Goal: Task Accomplishment & Management: Use online tool/utility

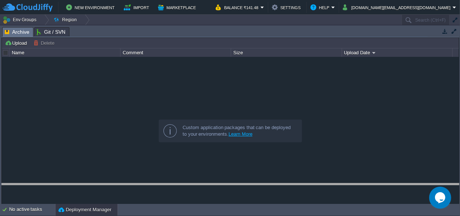
drag, startPoint x: 158, startPoint y: 32, endPoint x: 149, endPoint y: 182, distance: 151.1
click at [153, 189] on body "New Environment Import Marketplace Bonus ₹0.00 Upgrade Account Balance ₹141.48 …" at bounding box center [230, 108] width 460 height 216
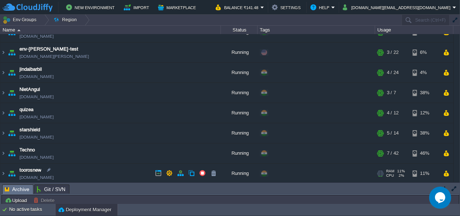
scroll to position [53, 0]
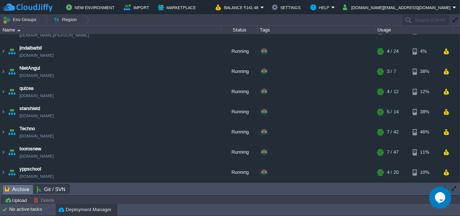
click at [0, 152] on table "amit-college [DOMAIN_NAME] Running + Add to Env Group RAM 37% CPU 3% 3 / 4 3% c…" at bounding box center [226, 82] width 453 height 202
click at [4, 153] on img at bounding box center [3, 152] width 6 height 20
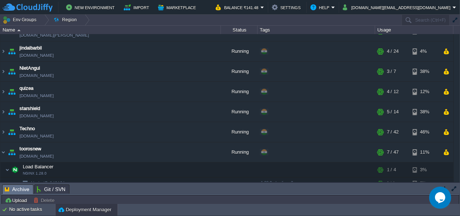
scroll to position [122, 0]
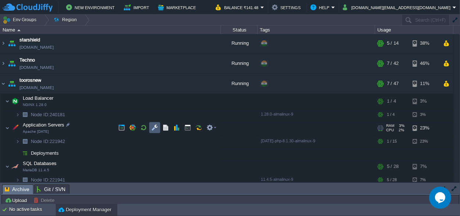
click at [154, 127] on button "button" at bounding box center [154, 127] width 7 height 7
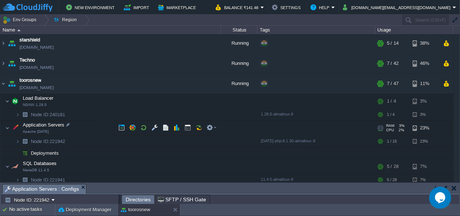
scroll to position [4, 0]
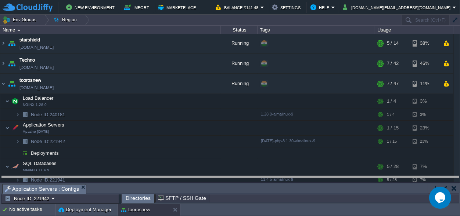
drag, startPoint x: 204, startPoint y: 188, endPoint x: 195, endPoint y: -29, distance: 217.1
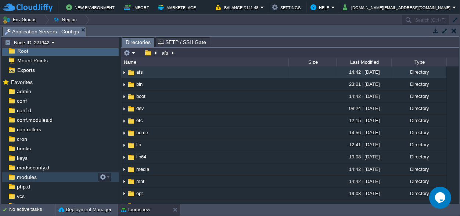
scroll to position [35, 0]
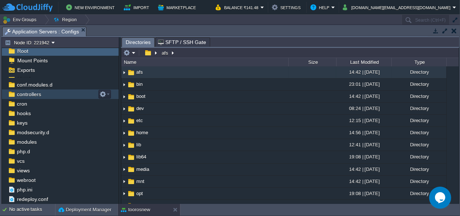
click at [37, 92] on span "controllers" at bounding box center [28, 94] width 27 height 7
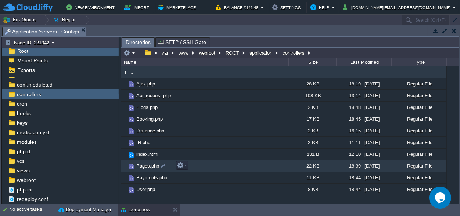
click at [146, 164] on span "Pages.php" at bounding box center [147, 166] width 25 height 6
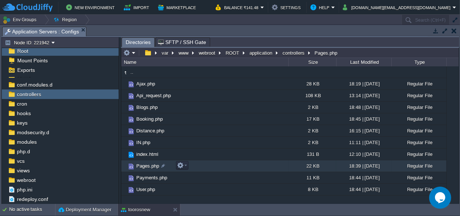
click at [146, 164] on span "Pages.php" at bounding box center [147, 166] width 25 height 6
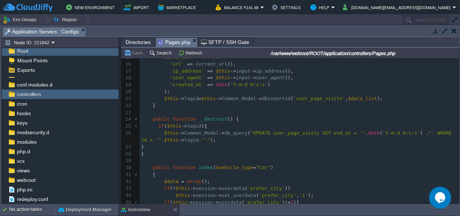
scroll to position [137, 0]
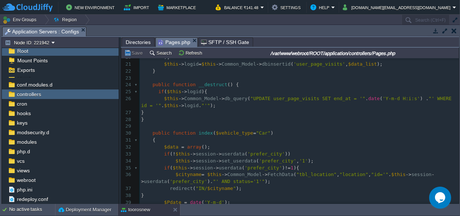
click at [212, 146] on pre "$data = array ();" at bounding box center [298, 147] width 319 height 7
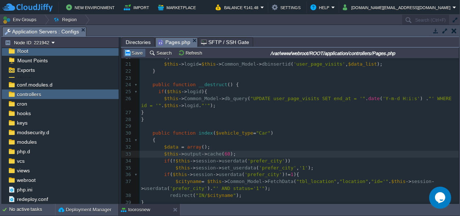
click at [138, 55] on button "Save" at bounding box center [134, 53] width 21 height 7
click at [132, 43] on span "Directories" at bounding box center [138, 42] width 25 height 9
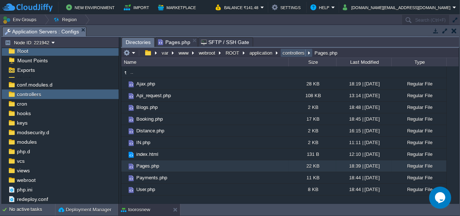
click at [281, 55] on button "controllers" at bounding box center [293, 53] width 25 height 7
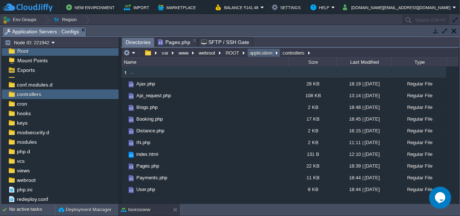
click at [261, 54] on button "application" at bounding box center [261, 53] width 26 height 7
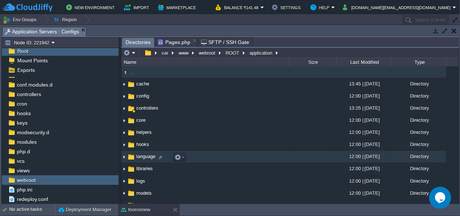
scroll to position [45, 0]
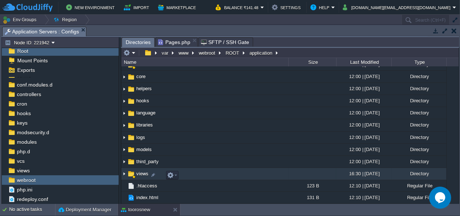
click at [138, 173] on span "views" at bounding box center [142, 174] width 14 height 6
click at [138, 172] on span "views" at bounding box center [142, 174] width 14 height 6
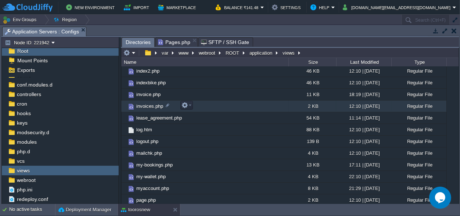
scroll to position [339, 0]
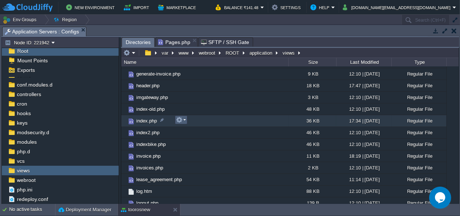
click at [182, 120] on button "button" at bounding box center [179, 120] width 7 height 7
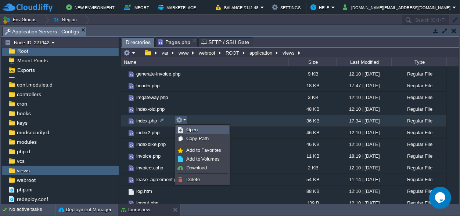
click at [185, 130] on link "Open" at bounding box center [202, 130] width 52 height 8
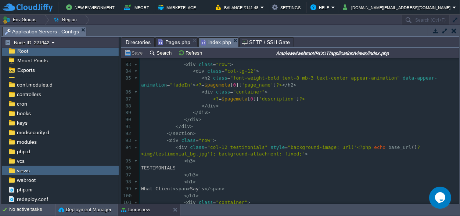
scroll to position [0, 0]
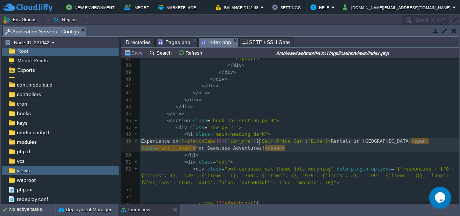
type textarea "!"
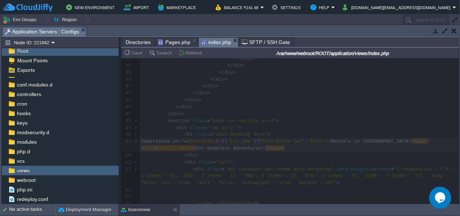
click at [169, 39] on span "Pages.php" at bounding box center [174, 42] width 32 height 9
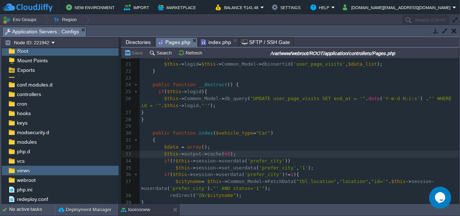
scroll to position [137, 0]
type textarea "$this->output->cache(60);"
drag, startPoint x: 228, startPoint y: 155, endPoint x: 166, endPoint y: 155, distance: 62.8
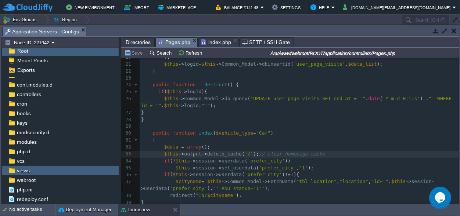
click at [323, 157] on pre "$this -> output -> delete_cache ( '/' ); // clear homepage cache" at bounding box center [298, 154] width 319 height 7
click at [244, 153] on span "'/'" at bounding box center [248, 154] width 8 height 6
type textarea "pages"
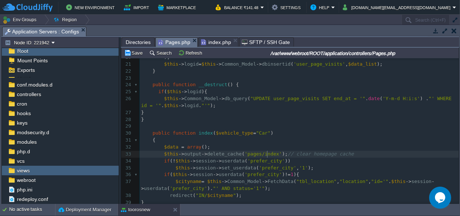
scroll to position [0, 13]
type textarea "index"
click at [341, 157] on div "x 1 <?php 2 error_reporting ( 0 ); 3 ​ 4 defined ( 'BASEPATH' ) OR exit ( 'No d…" at bounding box center [298, 110] width 319 height 374
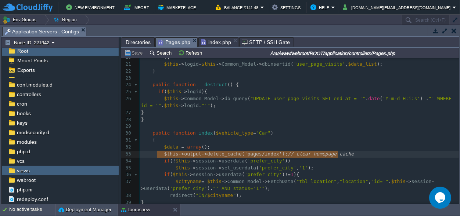
type textarea "$this->output->delete_cache('pages/index'); // clear homepage cache"
drag, startPoint x: 342, startPoint y: 155, endPoint x: 160, endPoint y: 152, distance: 182.8
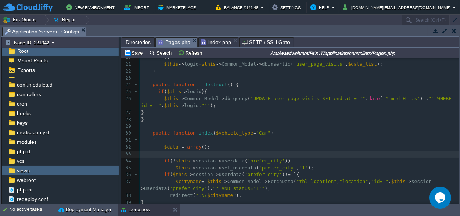
scroll to position [0, 0]
click at [213, 151] on pre at bounding box center [298, 154] width 319 height 7
paste textarea "public function index($vehicle_type="Car") {"
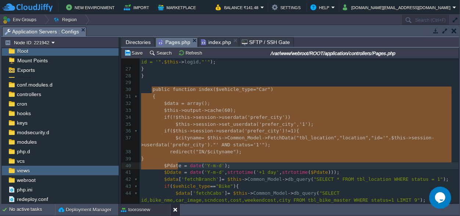
scroll to position [236, 0]
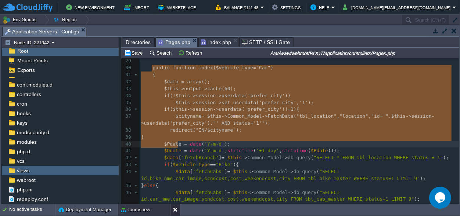
type textarea "-"
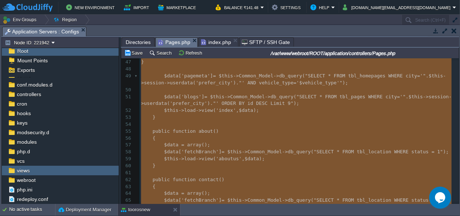
scroll to position [464, 0]
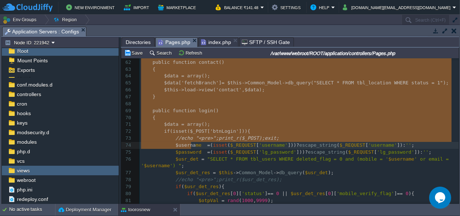
drag, startPoint x: 149, startPoint y: 133, endPoint x: 191, endPoint y: 130, distance: 41.9
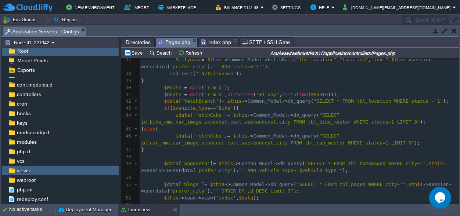
scroll to position [218, 0]
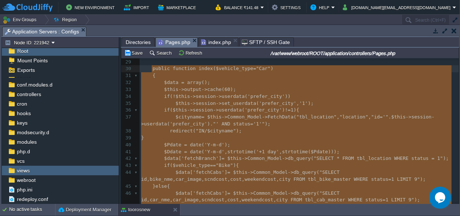
drag, startPoint x: 163, startPoint y: 129, endPoint x: 150, endPoint y: 72, distance: 59.1
type textarea "public function index($vehicle_type="Car") { $data = array(); $this->output->ca…"
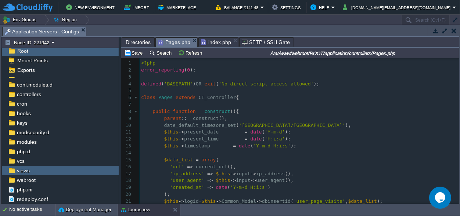
click at [164, 97] on span "Pages" at bounding box center [165, 98] width 14 height 6
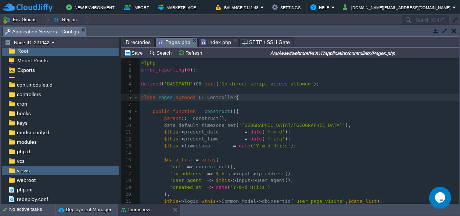
type textarea "Pages"
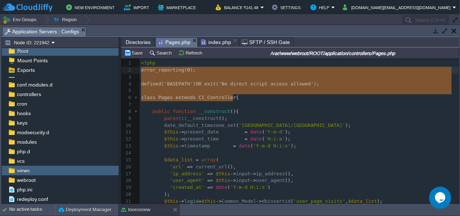
type textarea "<?php error_reporting(0); defined('BASEPATH') OR exit('No direct script access …"
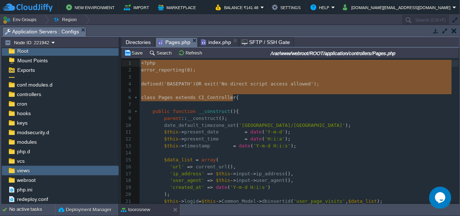
drag, startPoint x: 241, startPoint y: 97, endPoint x: 133, endPoint y: 65, distance: 112.8
click at [232, 104] on pre "​" at bounding box center [298, 104] width 319 height 7
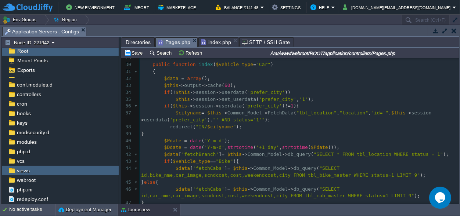
scroll to position [103, 0]
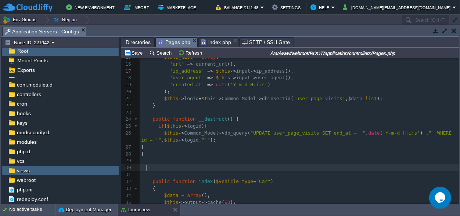
paste textarea "clear_all_cache"
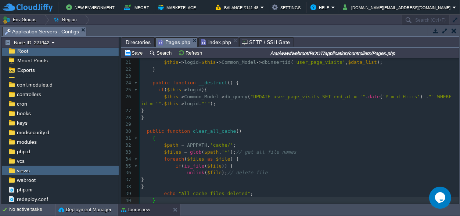
click at [206, 133] on span "clear_all_cache" at bounding box center [214, 131] width 43 height 6
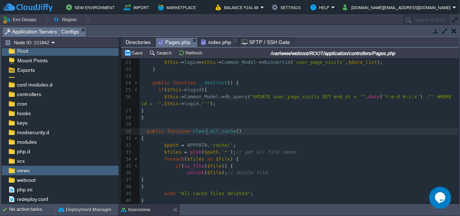
type textarea "clear_all_cache"
